Goal: Task Accomplishment & Management: Use online tool/utility

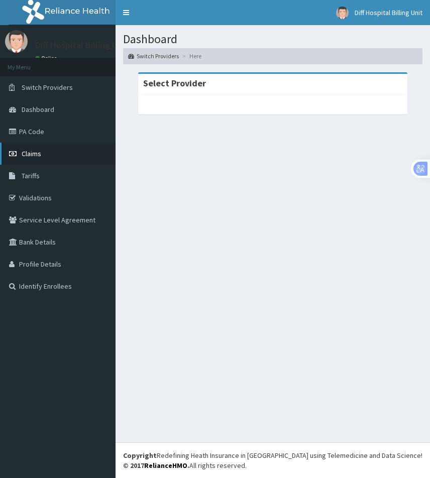
click at [37, 155] on span "Claims" at bounding box center [32, 153] width 20 height 9
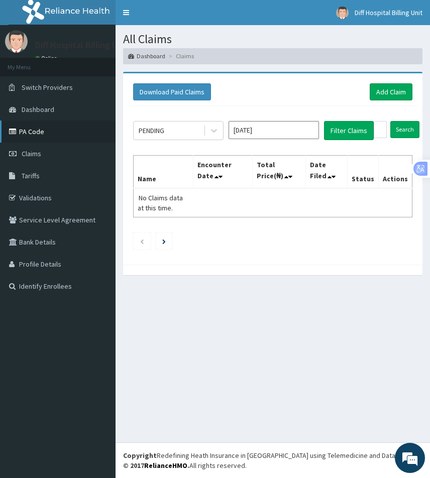
click at [38, 132] on link "PA Code" at bounding box center [58, 132] width 116 height 22
